Goal: Transaction & Acquisition: Purchase product/service

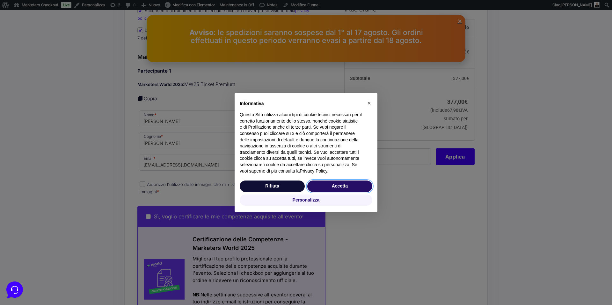
click at [347, 187] on button "Accetta" at bounding box center [339, 186] width 65 height 11
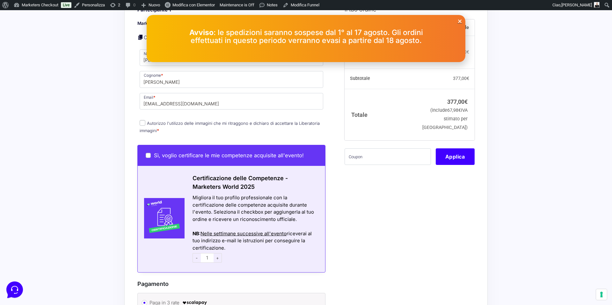
scroll to position [230, 0]
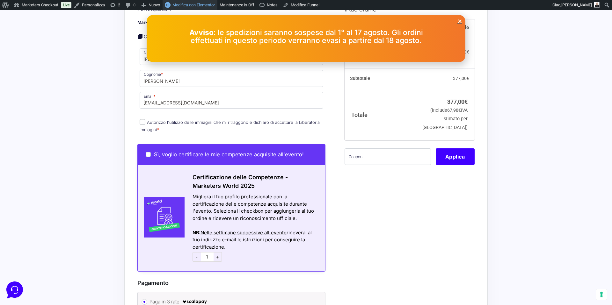
click at [204, 7] on span "Modifica con Elementor" at bounding box center [193, 5] width 42 height 5
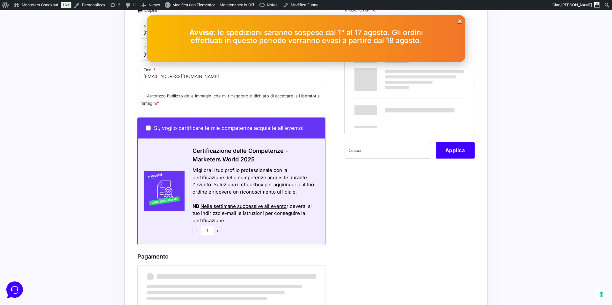
click at [142, 93] on input "Autorizzo l'utilizzo delle immagini che mi ritraggono e dichiaro di accettare l…" at bounding box center [143, 96] width 6 height 6
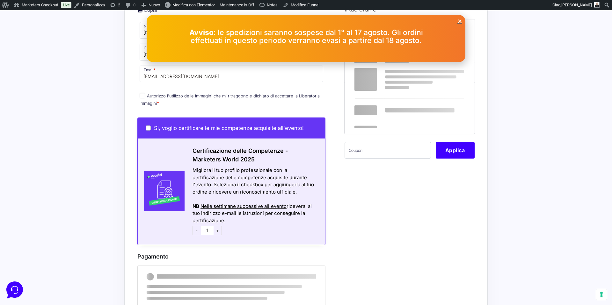
checkbox input "true"
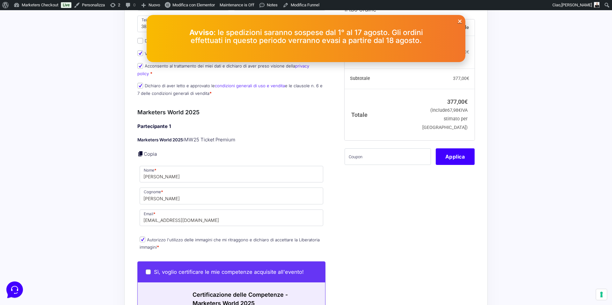
scroll to position [91, 0]
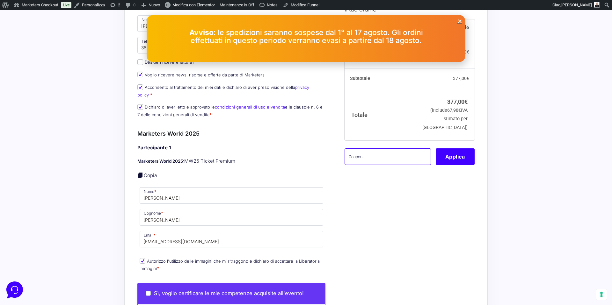
click at [383, 153] on input "text" at bounding box center [387, 156] width 86 height 17
paste input "Bad Request Your browser sent a request that this server could not understand. …"
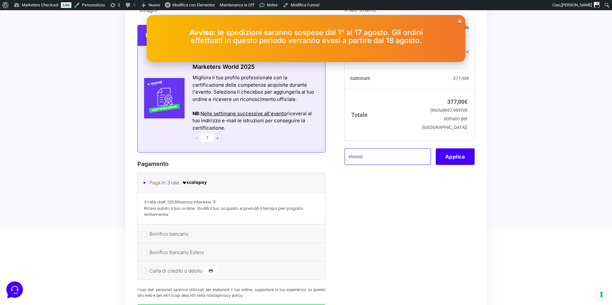
scroll to position [387, 0]
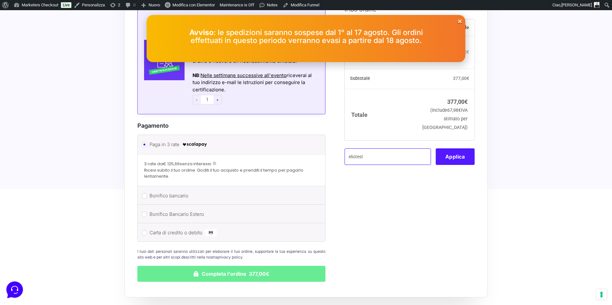
type input "eliotest"
click at [449, 160] on button "Applica" at bounding box center [454, 156] width 39 height 17
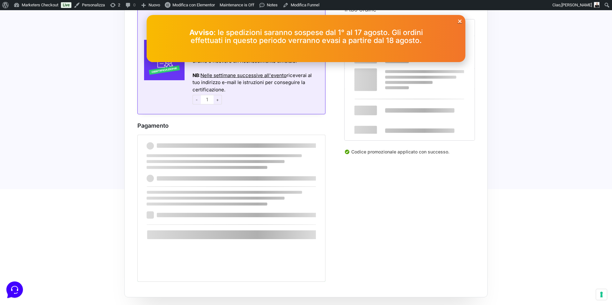
scroll to position [337, 0]
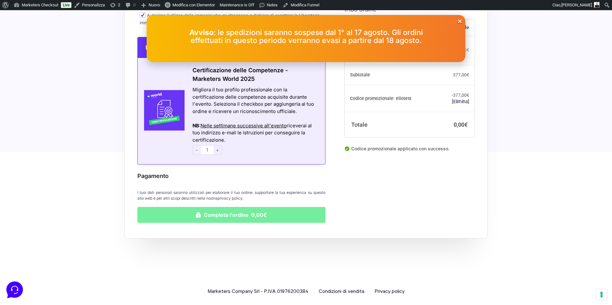
click at [196, 208] on button "Completa l'ordine 0,00€" at bounding box center [231, 215] width 188 height 16
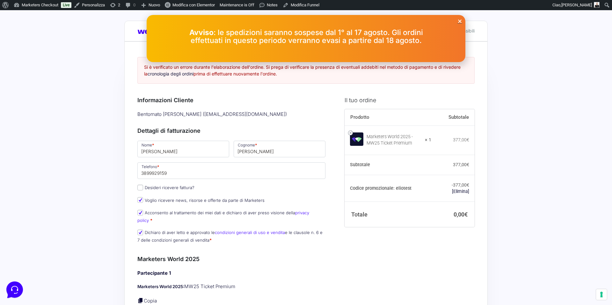
scroll to position [0, 0]
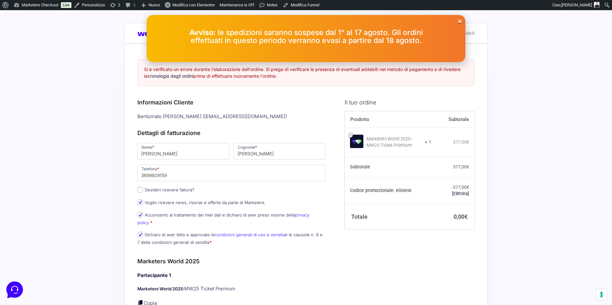
click at [459, 19] on icon "Close" at bounding box center [459, 21] width 5 height 5
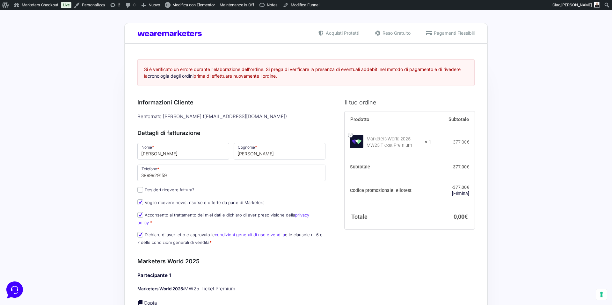
click at [34, 4] on link "Marketers Checkout" at bounding box center [36, 5] width 50 height 10
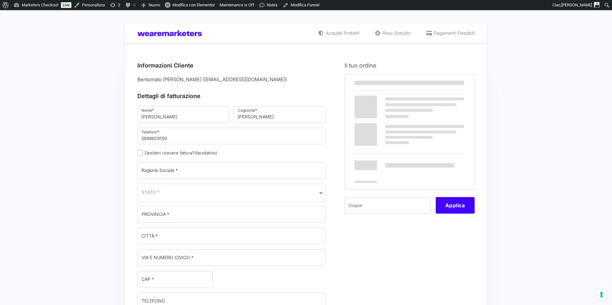
select select
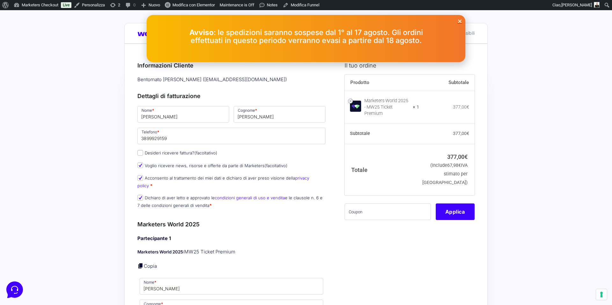
click at [460, 21] on icon "Close" at bounding box center [459, 21] width 5 height 5
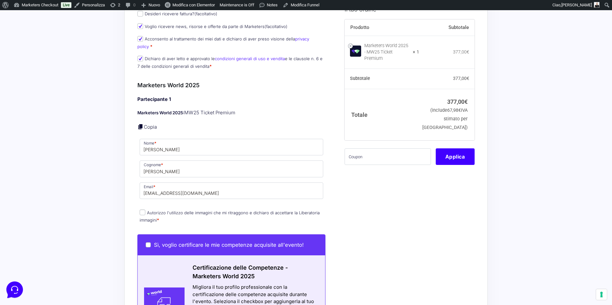
scroll to position [155, 0]
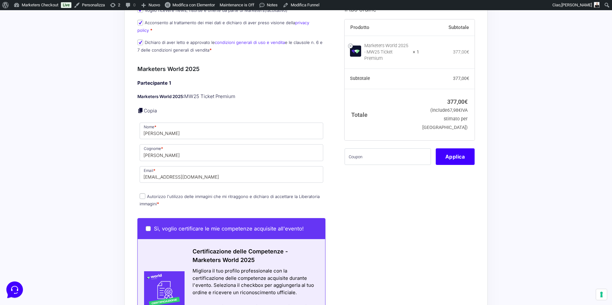
click at [142, 193] on input "Autorizzo l'utilizzo delle immagini che mi ritraggono e dichiaro di accettare l…" at bounding box center [143, 196] width 6 height 6
checkbox input "true"
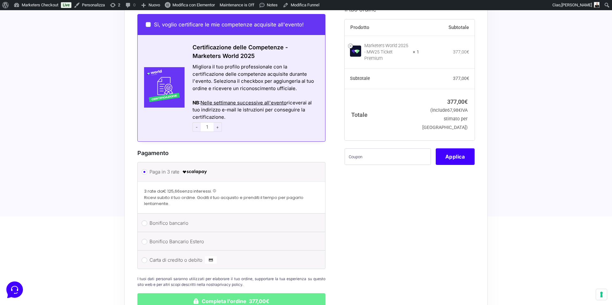
scroll to position [371, 0]
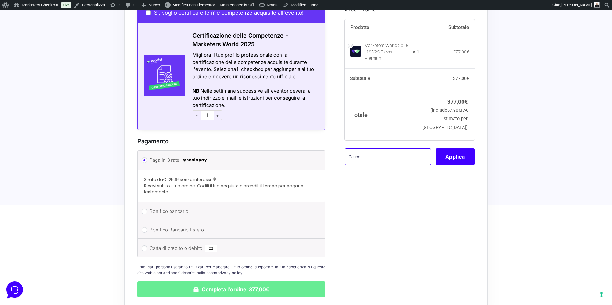
click at [372, 148] on input "text" at bounding box center [387, 156] width 86 height 17
type input "eliotest"
click at [137, 282] on button "Completa l'ordine 377,00€" at bounding box center [231, 290] width 188 height 16
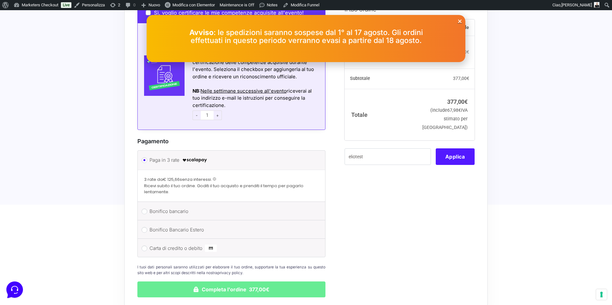
click at [447, 150] on button "Applica" at bounding box center [454, 156] width 39 height 17
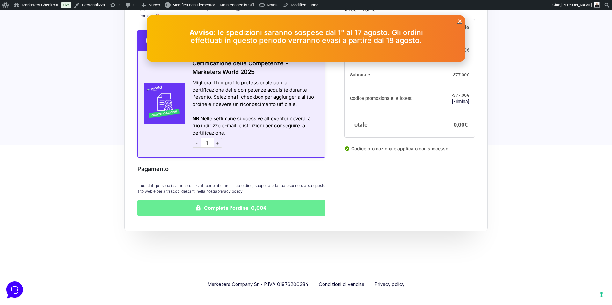
scroll to position [337, 0]
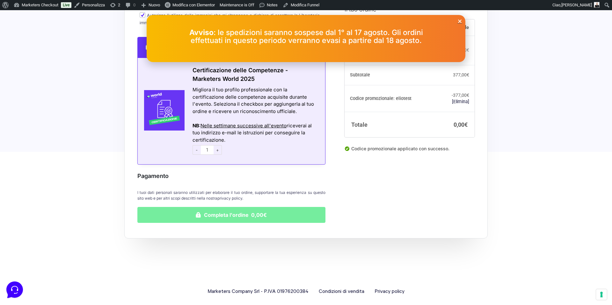
click at [225, 211] on button "Completa l'ordine 0,00€" at bounding box center [231, 215] width 188 height 16
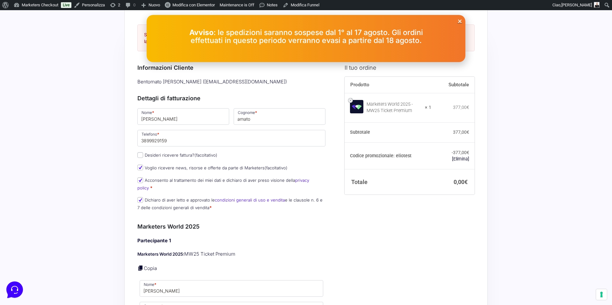
scroll to position [22, 0]
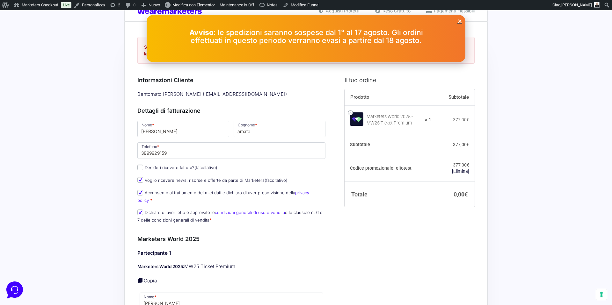
click at [459, 19] on icon "Close" at bounding box center [459, 21] width 5 height 5
